Goal: Navigation & Orientation: Find specific page/section

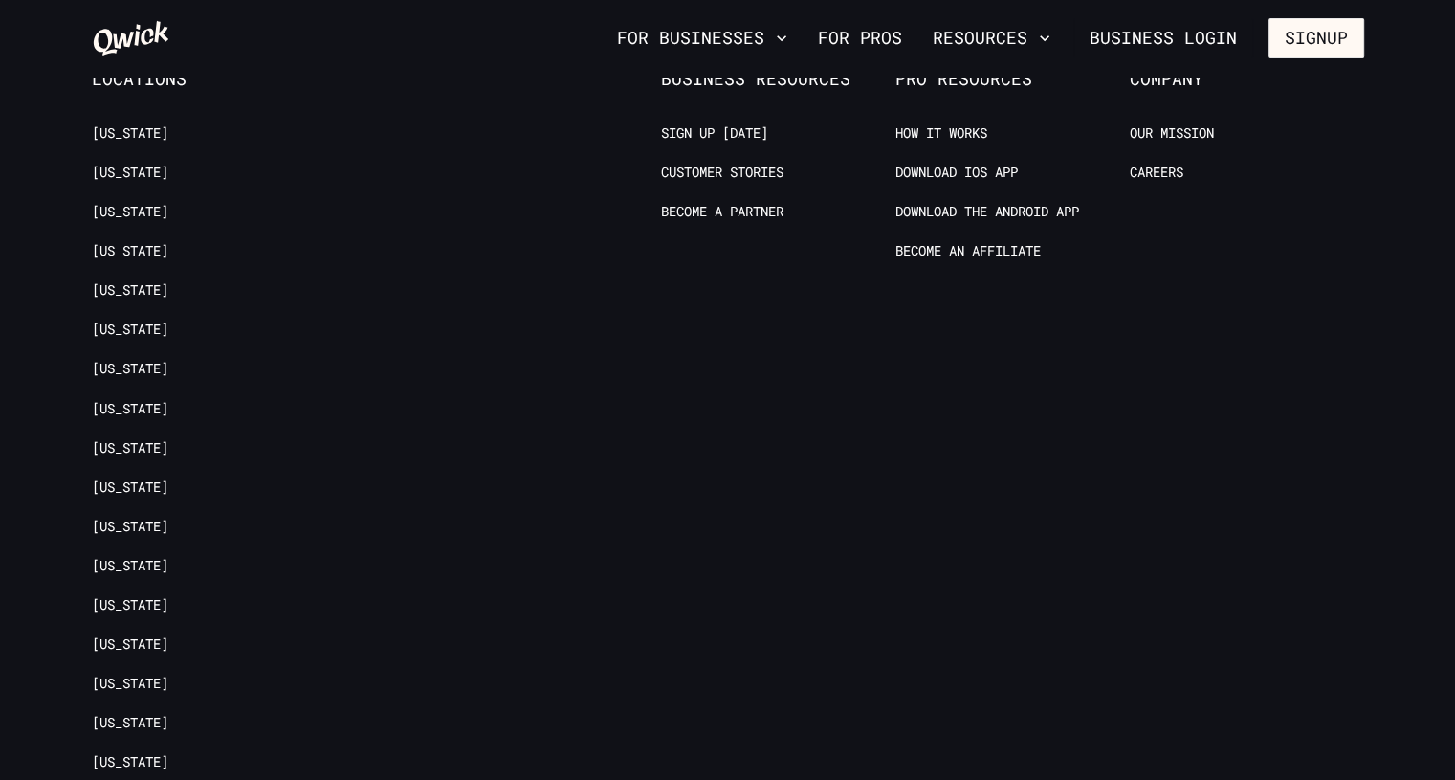
scroll to position [4363, 0]
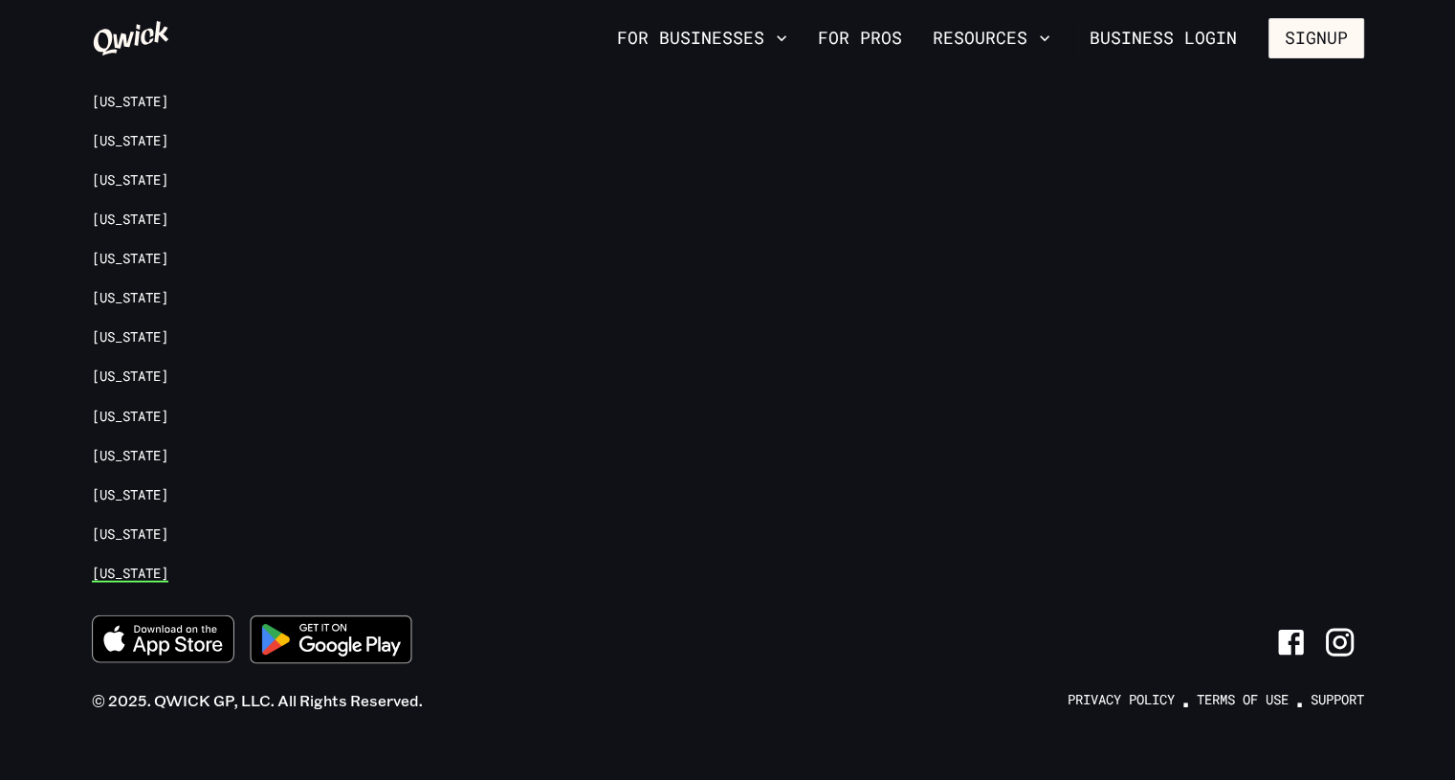
click at [149, 564] on link "[US_STATE]" at bounding box center [130, 573] width 77 height 18
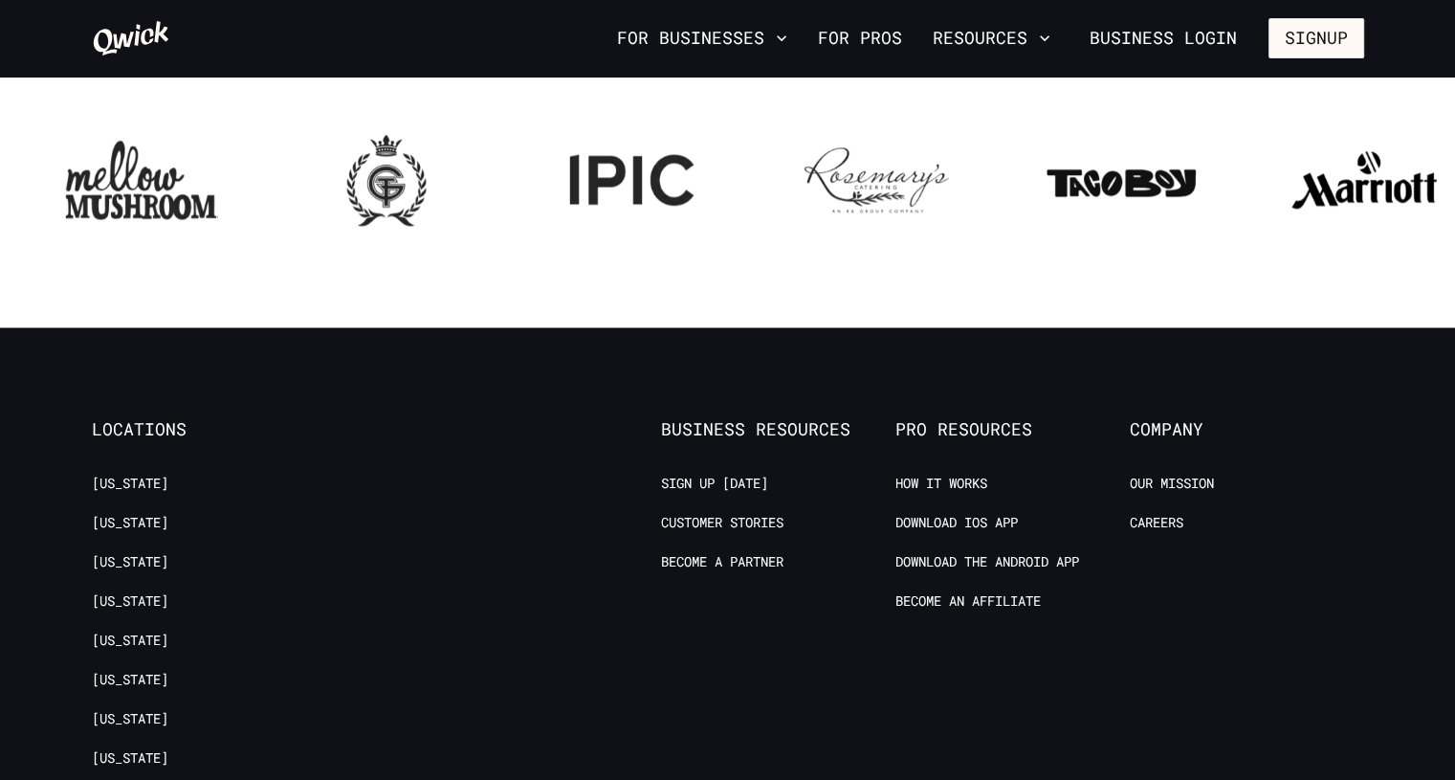
scroll to position [1996, 0]
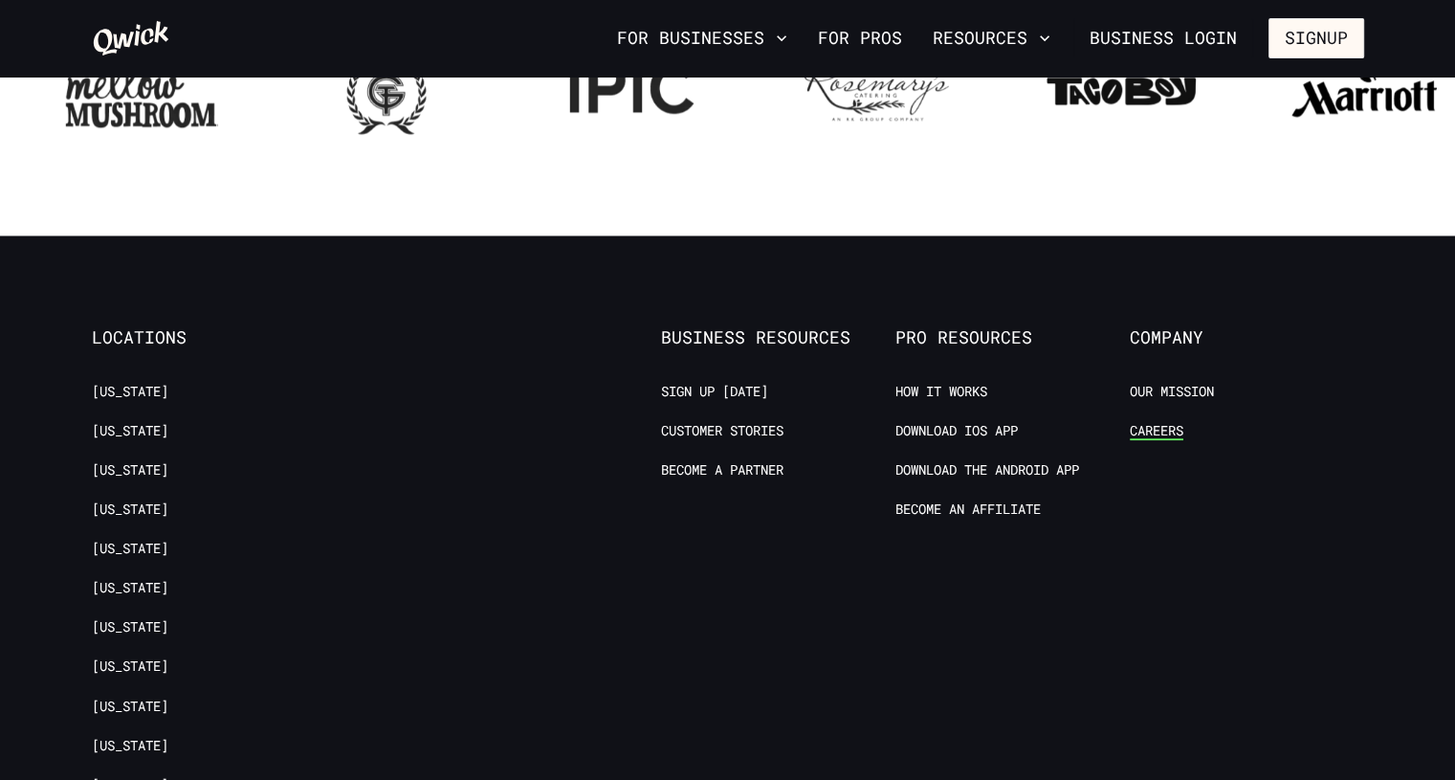
click at [1164, 436] on link "Careers" at bounding box center [1157, 431] width 54 height 18
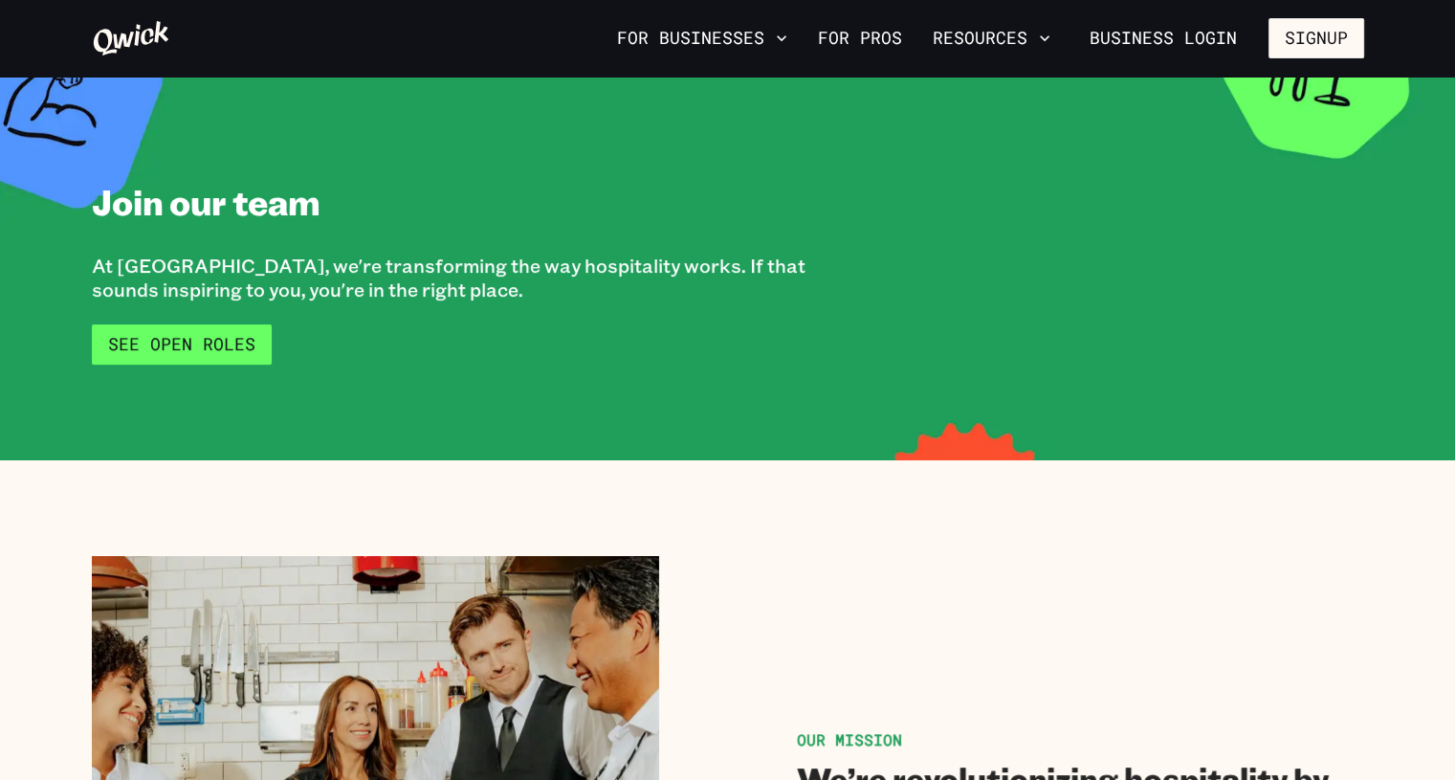
click at [187, 347] on link "See Open Roles" at bounding box center [182, 344] width 180 height 40
